Goal: Information Seeking & Learning: Learn about a topic

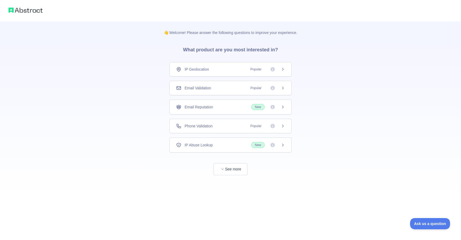
click at [245, 69] on div "IP Geolocation Popular" at bounding box center [230, 68] width 109 height 5
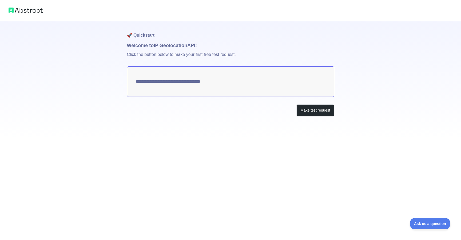
type textarea "**********"
click at [251, 116] on div "**********" at bounding box center [230, 79] width 207 height 116
click at [302, 108] on button "Make test request" at bounding box center [316, 110] width 38 height 12
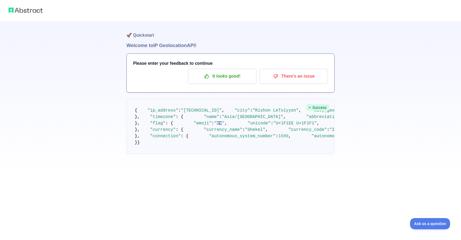
click at [104, 36] on div "🚀 Quickstart Welcome to IP Geolocation API! Please enter your feedback to conti…" at bounding box center [230, 87] width 461 height 175
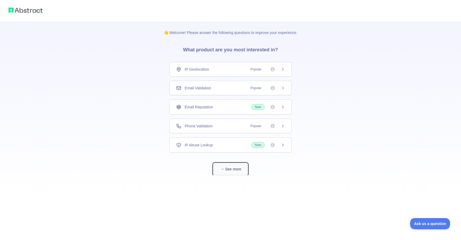
click at [223, 166] on span "button" at bounding box center [222, 168] width 5 height 5
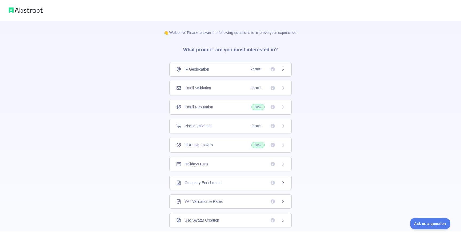
click at [31, 10] on img at bounding box center [26, 9] width 34 height 7
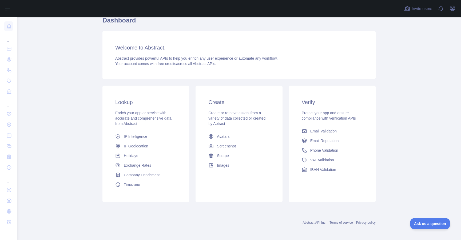
scroll to position [26, 0]
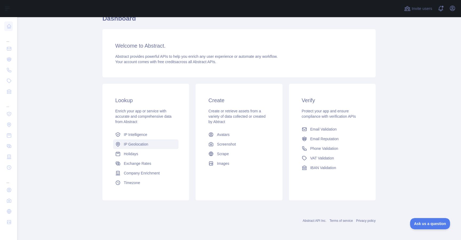
click at [140, 143] on span "IP Geolocation" at bounding box center [136, 143] width 25 height 5
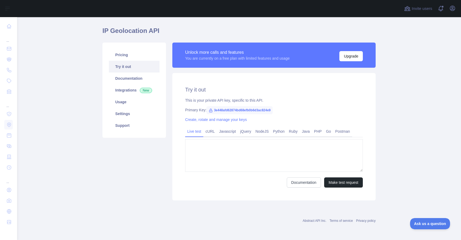
type textarea "**********"
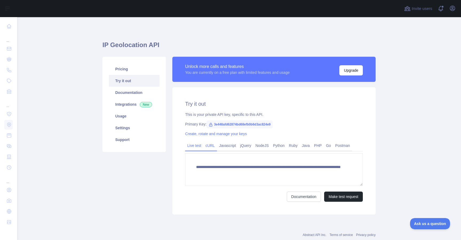
click at [213, 145] on link "cURL" at bounding box center [210, 145] width 14 height 9
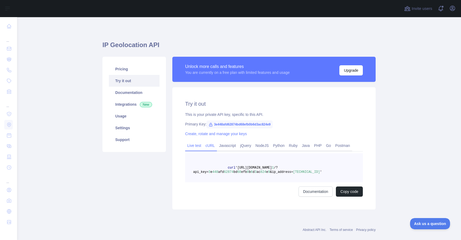
click at [197, 146] on link "Live test" at bounding box center [194, 145] width 18 height 9
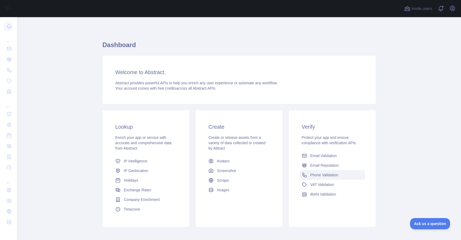
click at [329, 173] on span "Phone Validation" at bounding box center [325, 174] width 28 height 5
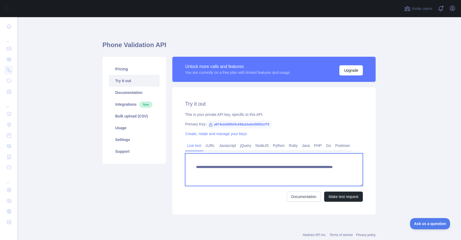
drag, startPoint x: 196, startPoint y: 165, endPoint x: 319, endPoint y: 176, distance: 123.8
click at [319, 176] on textarea "**********" at bounding box center [274, 169] width 178 height 33
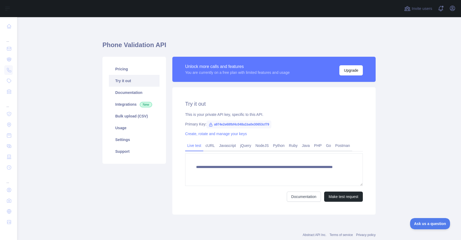
click at [272, 124] on span "a974e2e68fbf4c048a1ba0e30653cf79" at bounding box center [239, 124] width 65 height 8
drag, startPoint x: 277, startPoint y: 124, endPoint x: 210, endPoint y: 125, distance: 67.3
click at [210, 125] on span "a974e2e68fbf4c048a1ba0e30653cf79" at bounding box center [239, 124] width 65 height 8
copy span "a974e2e68fbf4c048a1ba0e30653cf79"
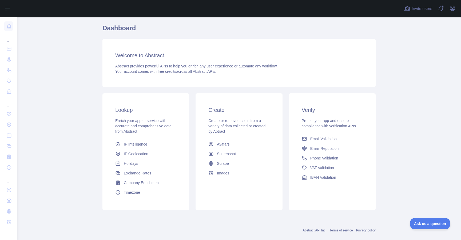
scroll to position [19, 0]
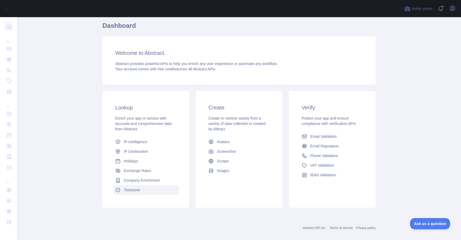
click at [134, 188] on span "Timezone" at bounding box center [132, 189] width 16 height 5
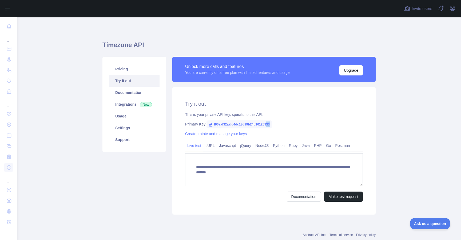
drag, startPoint x: 278, startPoint y: 123, endPoint x: 273, endPoint y: 123, distance: 5.3
click at [272, 123] on span "f90aaf32aafd4dc18d99b24b16125333" at bounding box center [239, 124] width 65 height 8
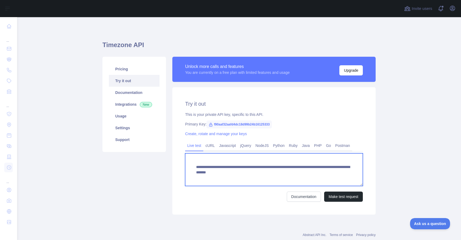
click at [240, 174] on textarea "**********" at bounding box center [274, 169] width 178 height 33
drag, startPoint x: 197, startPoint y: 166, endPoint x: 342, endPoint y: 174, distance: 146.0
click at [342, 174] on textarea "**********" at bounding box center [274, 169] width 178 height 33
click at [197, 165] on textarea "**********" at bounding box center [274, 169] width 178 height 33
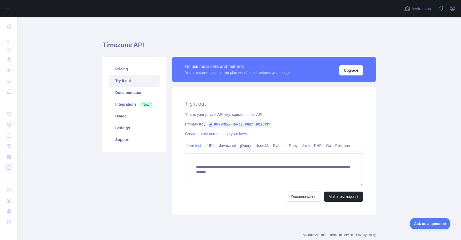
click at [157, 173] on div "Pricing Try it out Documentation Integrations New Usage Settings Support" at bounding box center [134, 136] width 70 height 158
click at [154, 35] on div "**********" at bounding box center [239, 126] width 273 height 192
click at [142, 118] on link "Usage" at bounding box center [134, 116] width 51 height 12
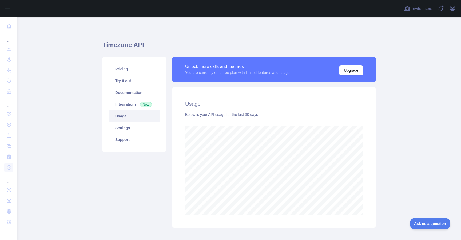
scroll to position [222, 444]
click at [351, 71] on button "Upgrade" at bounding box center [351, 70] width 23 height 10
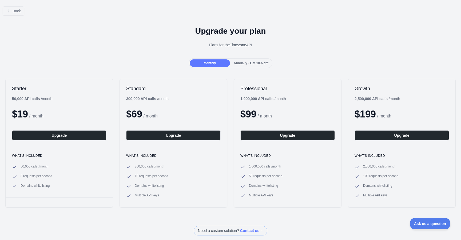
click at [14, 6] on div "Back" at bounding box center [230, 11] width 461 height 18
click at [15, 10] on span "Back" at bounding box center [17, 11] width 8 height 4
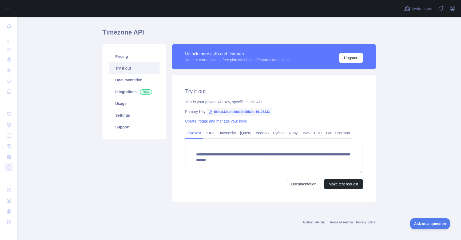
scroll to position [13, 0]
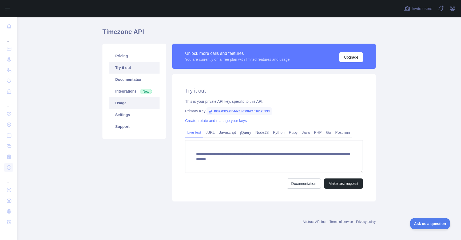
click at [137, 102] on link "Usage" at bounding box center [134, 103] width 51 height 12
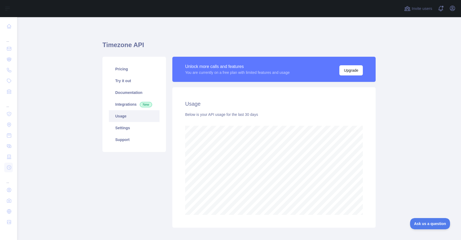
scroll to position [222, 444]
click at [131, 78] on link "Try it out" at bounding box center [134, 81] width 51 height 12
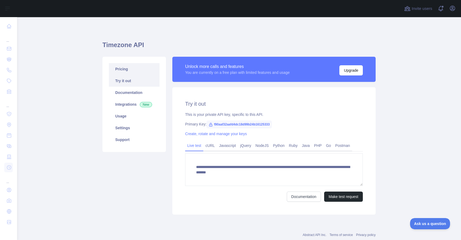
click at [133, 67] on link "Pricing" at bounding box center [134, 69] width 51 height 12
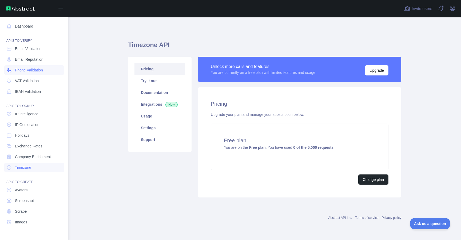
click at [36, 70] on span "Phone Validation" at bounding box center [29, 69] width 28 height 5
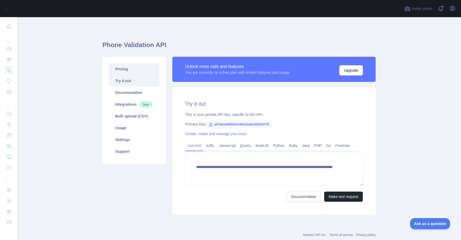
click at [126, 69] on link "Pricing" at bounding box center [134, 69] width 51 height 12
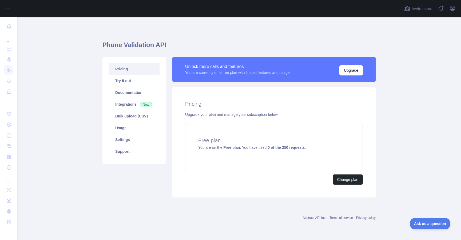
click at [216, 186] on div "Pricing Upgrade your plan and manage your subscription below. Free plan You are…" at bounding box center [273, 142] width 203 height 110
click at [347, 73] on button "Upgrade" at bounding box center [351, 70] width 23 height 10
click at [205, 46] on h1 "Phone Validation API" at bounding box center [239, 47] width 273 height 13
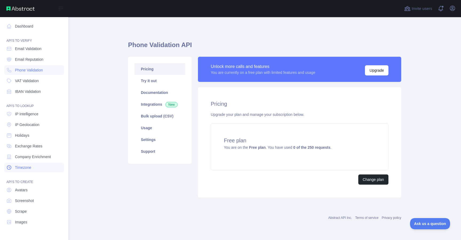
click at [26, 168] on span "Timezone" at bounding box center [23, 166] width 16 height 5
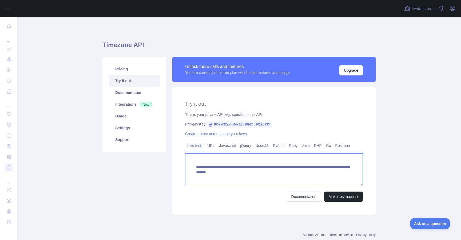
drag, startPoint x: 196, startPoint y: 166, endPoint x: 341, endPoint y: 174, distance: 144.9
click at [341, 174] on textarea "**********" at bounding box center [274, 169] width 178 height 33
